Goal: Information Seeking & Learning: Learn about a topic

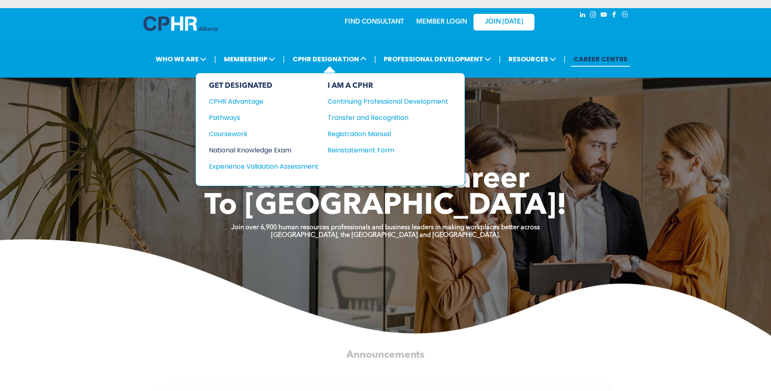
click at [277, 149] on div "National Knowledge Exam" at bounding box center [258, 150] width 99 height 10
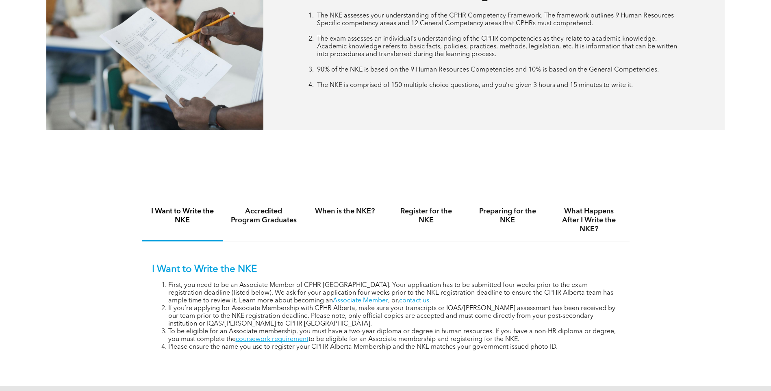
scroll to position [447, 0]
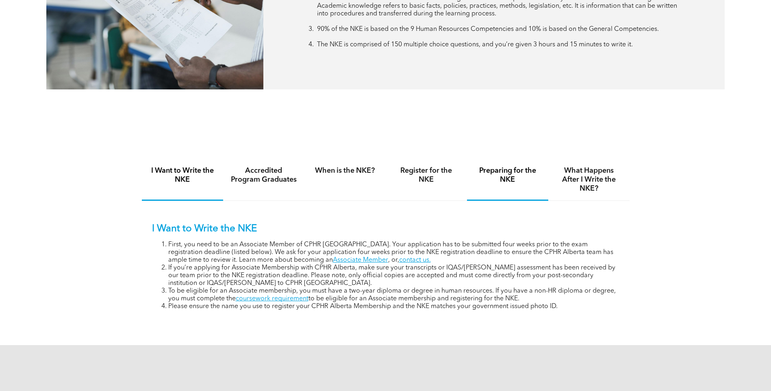
click at [507, 172] on h4 "Preparing for the NKE" at bounding box center [507, 175] width 67 height 18
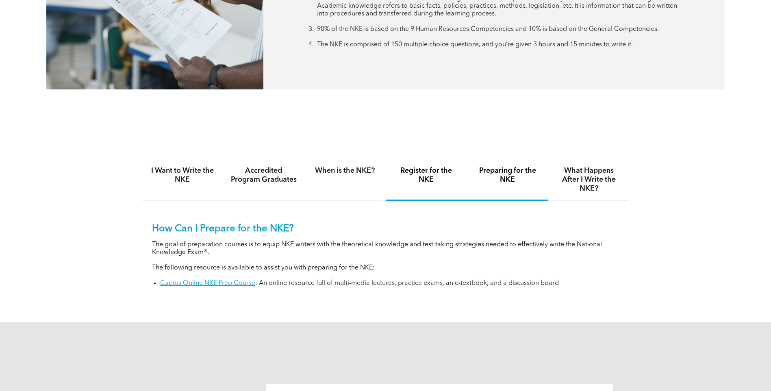
click at [433, 171] on h4 "Register for the NKE" at bounding box center [426, 175] width 67 height 18
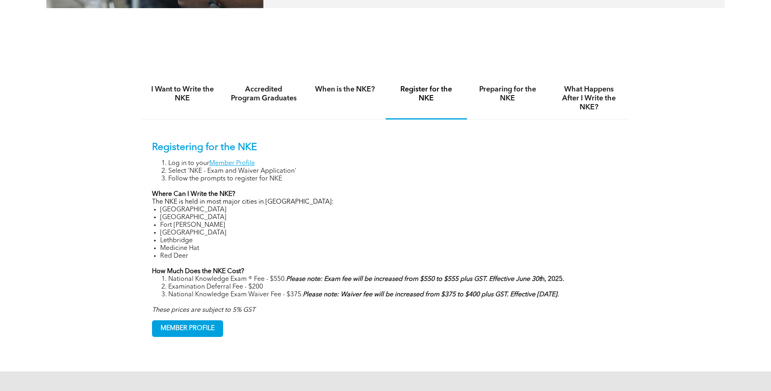
scroll to position [569, 0]
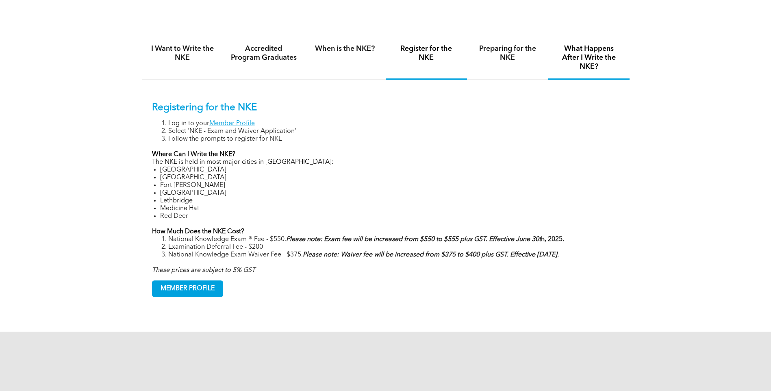
click at [598, 61] on h4 "What Happens After I Write the NKE?" at bounding box center [588, 57] width 67 height 27
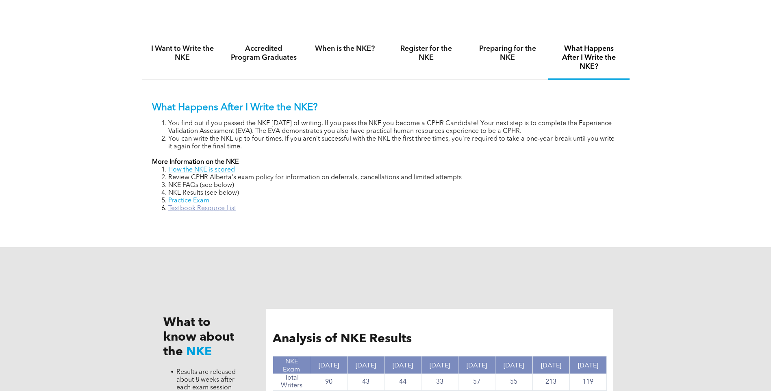
click at [198, 209] on link "Textbook Resource List" at bounding box center [202, 208] width 68 height 7
